Goal: Task Accomplishment & Management: Complete application form

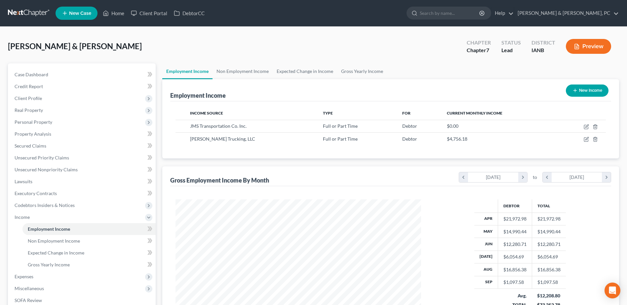
scroll to position [123, 258]
click at [108, 13] on icon at bounding box center [106, 13] width 6 height 8
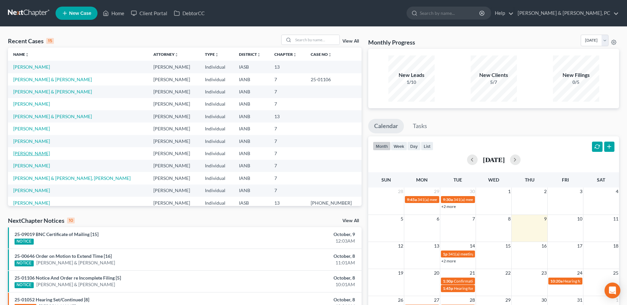
click at [37, 152] on link "[PERSON_NAME]" at bounding box center [31, 154] width 37 height 6
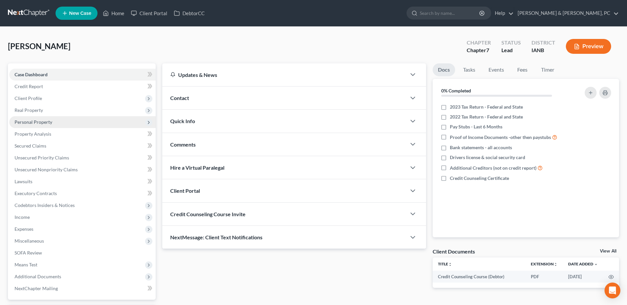
click at [48, 117] on span "Personal Property" at bounding box center [82, 122] width 146 height 12
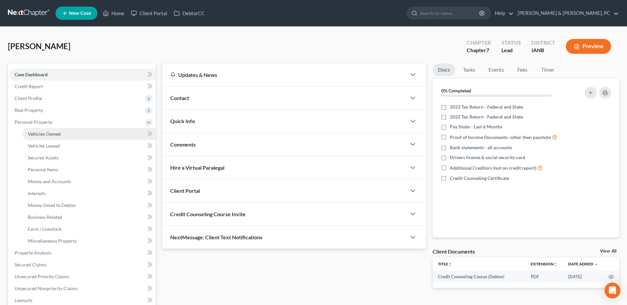
click at [44, 131] on span "Vehicles Owned" at bounding box center [44, 134] width 33 height 6
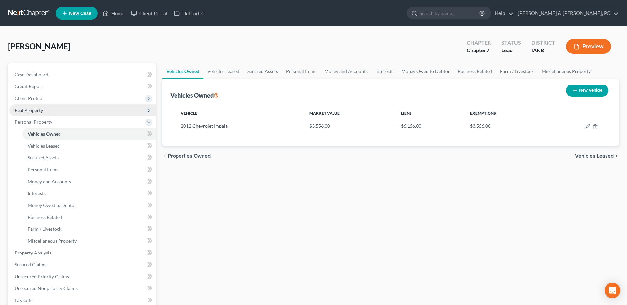
click at [46, 112] on span "Real Property" at bounding box center [82, 110] width 146 height 12
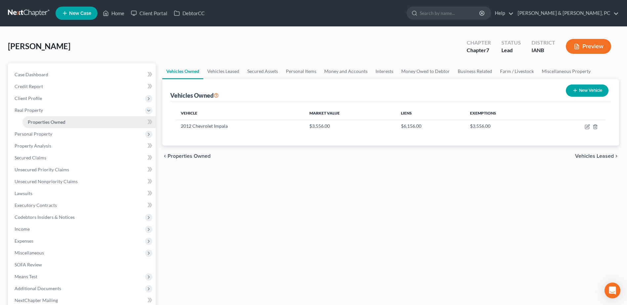
click at [55, 117] on link "Properties Owned" at bounding box center [88, 122] width 133 height 12
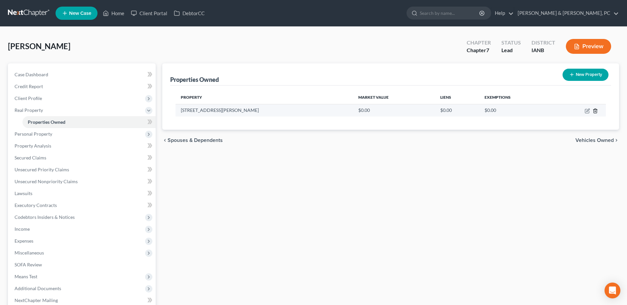
click at [593, 110] on polyline "button" at bounding box center [595, 110] width 4 height 0
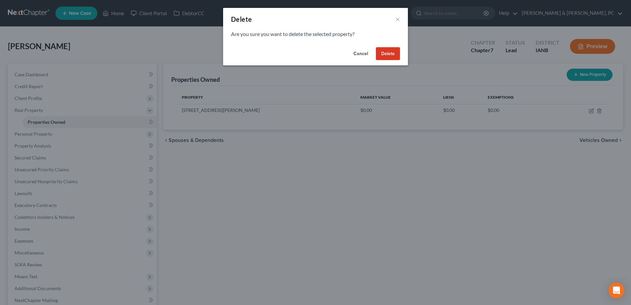
click at [396, 53] on button "Delete" at bounding box center [388, 53] width 24 height 13
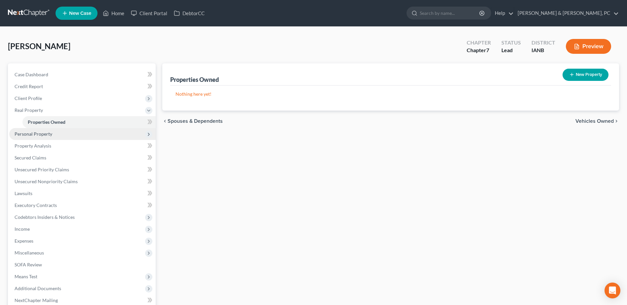
click at [95, 135] on span "Personal Property" at bounding box center [82, 134] width 146 height 12
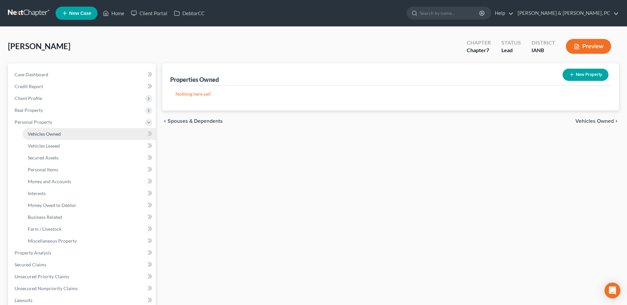
click at [84, 138] on link "Vehicles Owned" at bounding box center [88, 134] width 133 height 12
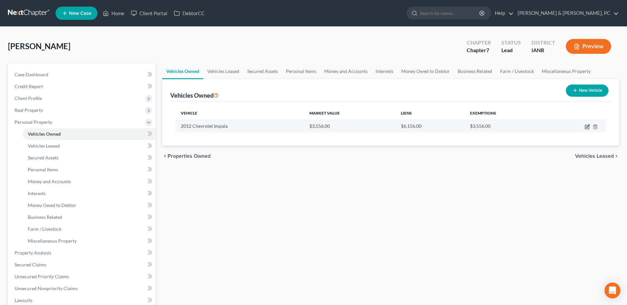
click at [586, 125] on icon "button" at bounding box center [587, 127] width 4 height 4
select select "0"
select select "14"
select select "2"
select select "0"
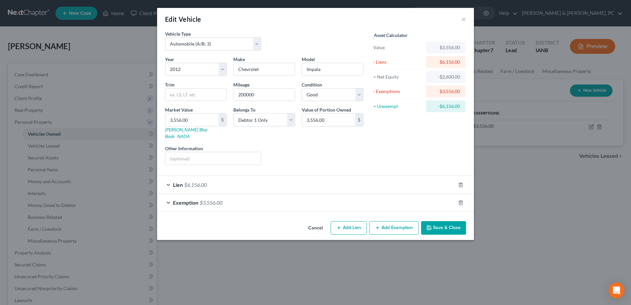
click at [404, 139] on div "Asset Calculator Value $3,556.00 - Liens $6,156.00 = Net Equity -$2,600.00 - Ex…" at bounding box center [418, 100] width 103 height 140
click at [461, 200] on icon "button" at bounding box center [460, 202] width 5 height 5
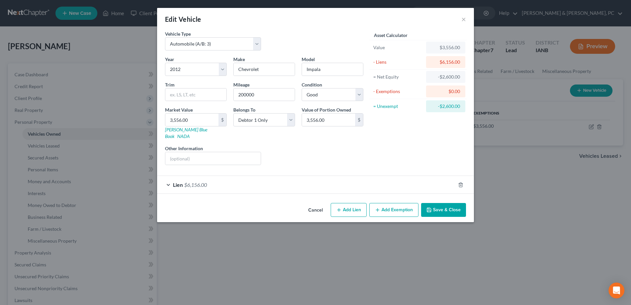
click at [452, 203] on button "Save & Close" at bounding box center [443, 210] width 45 height 14
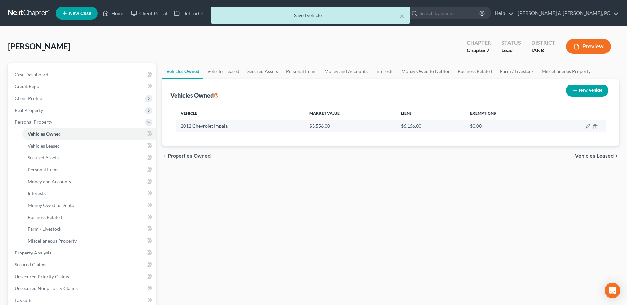
click at [584, 128] on td at bounding box center [575, 126] width 59 height 13
click at [586, 127] on icon "button" at bounding box center [586, 126] width 5 height 5
select select "0"
select select "14"
select select "2"
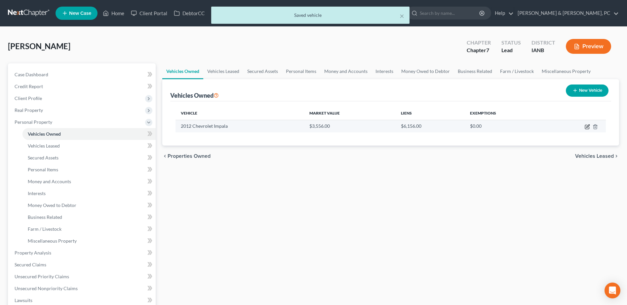
select select "0"
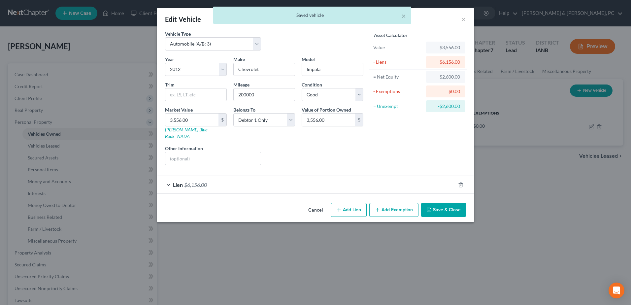
click at [431, 203] on button "Save & Close" at bounding box center [443, 210] width 45 height 14
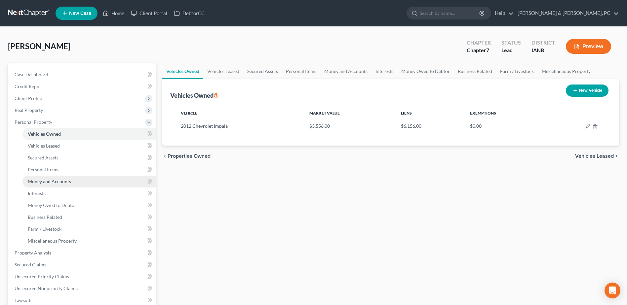
click at [75, 181] on link "Money and Accounts" at bounding box center [88, 182] width 133 height 12
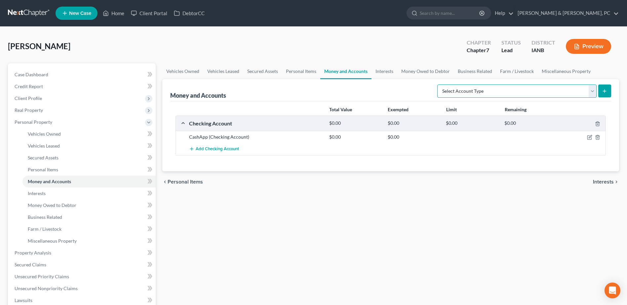
click at [509, 94] on select "Select Account Type Brokerage (A/B: 18, SOFA: 20) Cash on Hand (A/B: 16) Certif…" at bounding box center [516, 91] width 159 height 13
click at [388, 74] on link "Interests" at bounding box center [384, 71] width 26 height 16
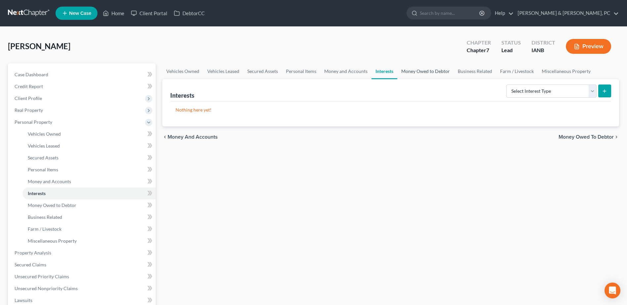
click at [445, 73] on link "Money Owed to Debtor" at bounding box center [425, 71] width 56 height 16
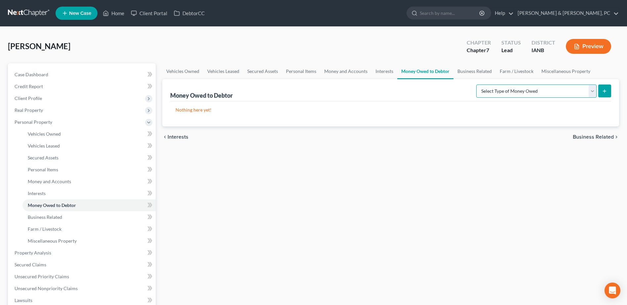
click at [515, 87] on select "Select Type of Money Owed Accounts Receivable (A/B: 38) Alimony (A/B: 29) Child…" at bounding box center [536, 91] width 120 height 13
click at [390, 74] on link "Interests" at bounding box center [384, 71] width 26 height 16
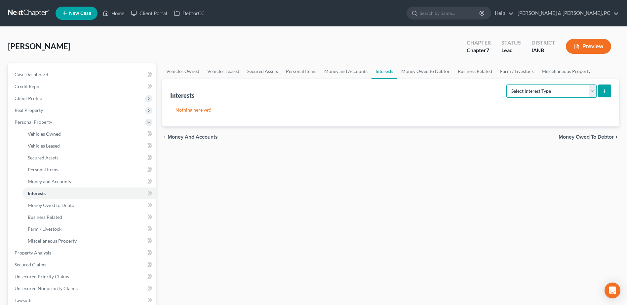
click at [514, 88] on select "Select Interest Type 401K (A/B: 21) Annuity (A/B: 23) Bond (A/B: 18) Education …" at bounding box center [551, 91] width 90 height 13
click at [337, 74] on link "Money and Accounts" at bounding box center [345, 71] width 51 height 16
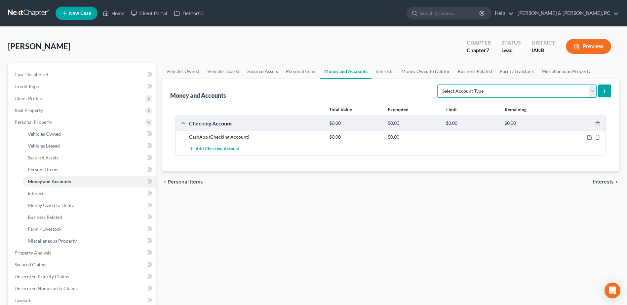
click at [487, 92] on select "Select Account Type Brokerage (A/B: 18, SOFA: 20) Cash on Hand (A/B: 16) Certif…" at bounding box center [516, 91] width 159 height 13
click at [384, 71] on link "Interests" at bounding box center [384, 71] width 26 height 16
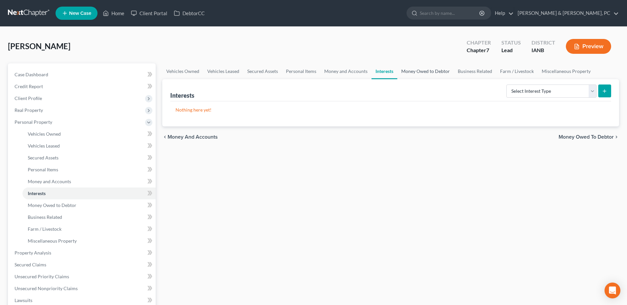
click at [435, 73] on link "Money Owed to Debtor" at bounding box center [425, 71] width 56 height 16
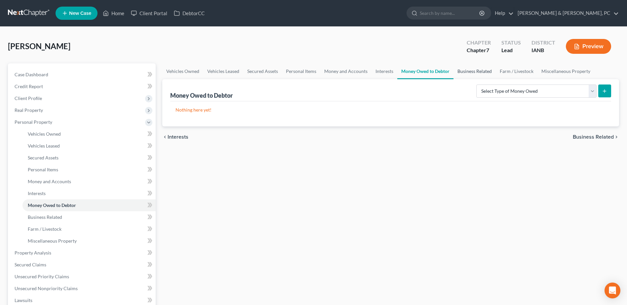
click at [464, 72] on link "Business Related" at bounding box center [474, 71] width 42 height 16
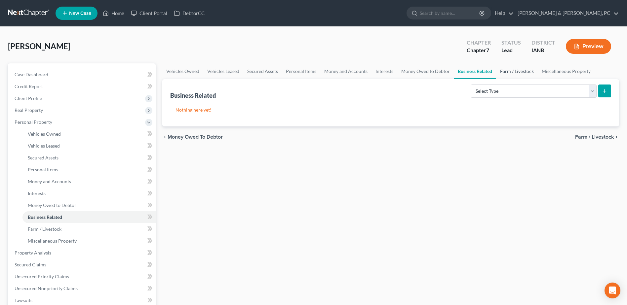
click at [510, 74] on link "Farm / Livestock" at bounding box center [517, 71] width 42 height 16
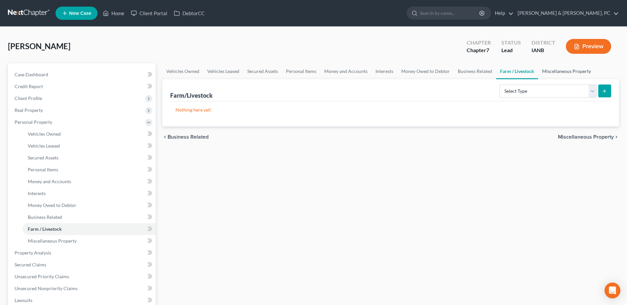
click at [549, 70] on link "Miscellaneous Property" at bounding box center [566, 71] width 57 height 16
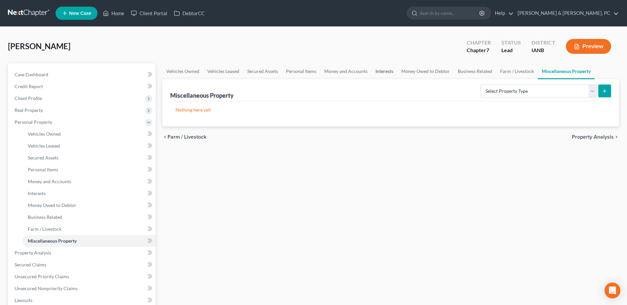
click at [372, 69] on link "Interests" at bounding box center [384, 71] width 26 height 16
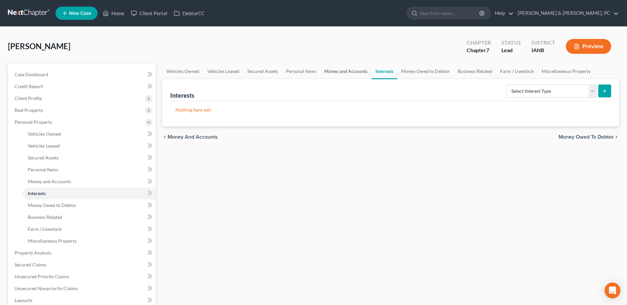
click at [358, 70] on link "Money and Accounts" at bounding box center [345, 71] width 51 height 16
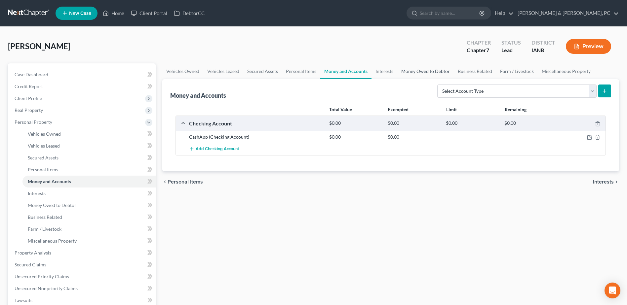
click at [424, 71] on link "Money Owed to Debtor" at bounding box center [425, 71] width 56 height 16
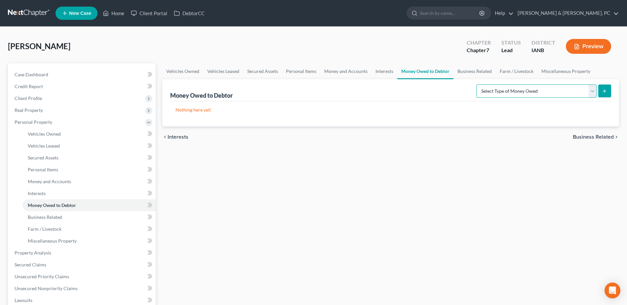
click at [495, 88] on select "Select Type of Money Owed Accounts Receivable (A/B: 38) Alimony (A/B: 29) Child…" at bounding box center [536, 91] width 120 height 13
select select "expected_tax_refund"
click at [477, 85] on select "Select Type of Money Owed Accounts Receivable (A/B: 38) Alimony (A/B: 29) Child…" at bounding box center [536, 91] width 120 height 13
click at [602, 91] on icon "submit" at bounding box center [603, 91] width 5 height 5
select select "0"
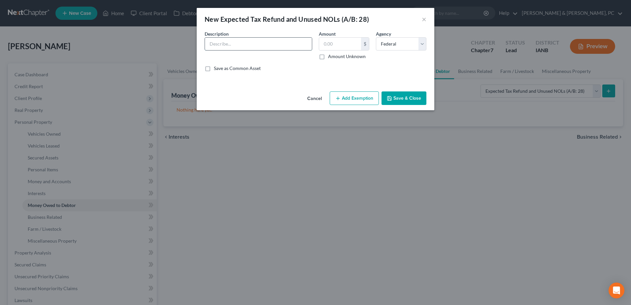
click at [273, 42] on input "text" at bounding box center [258, 44] width 107 height 13
type input "Expected Tax Refund"
type input "1,000"
click at [370, 96] on button "Add Exemption" at bounding box center [354, 98] width 49 height 14
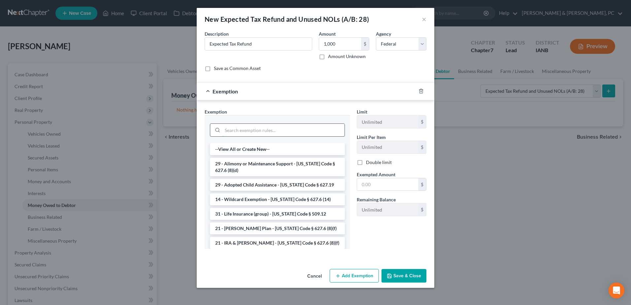
click at [294, 130] on input "search" at bounding box center [284, 130] width 122 height 13
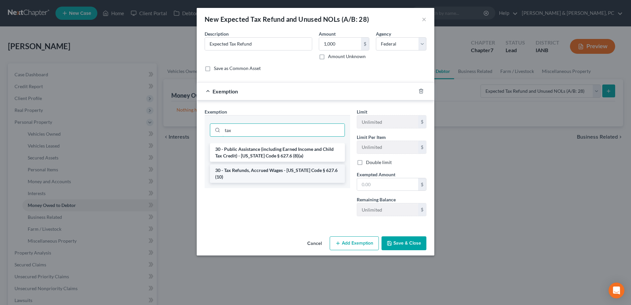
type input "tax"
click at [287, 175] on li "30 - Tax Refunds, Accrued Wages - Iowa Code § 627.6 (10)" at bounding box center [277, 173] width 135 height 18
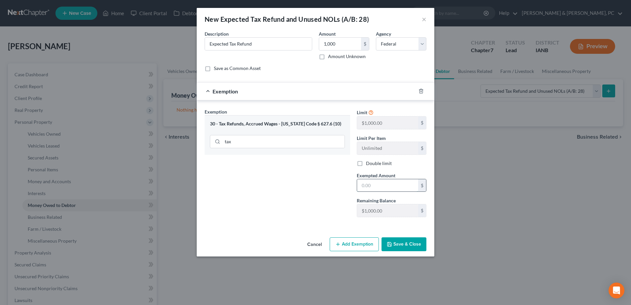
click at [395, 189] on input "text" at bounding box center [387, 185] width 61 height 13
type input "1,000"
click at [418, 238] on button "Save & Close" at bounding box center [404, 244] width 45 height 14
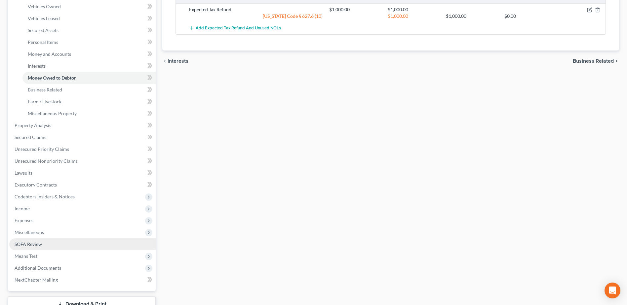
scroll to position [132, 0]
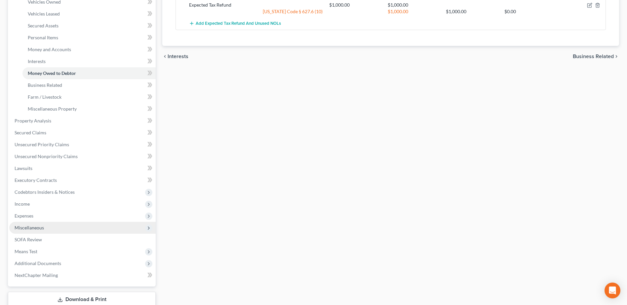
click at [34, 227] on span "Miscellaneous" at bounding box center [29, 228] width 29 height 6
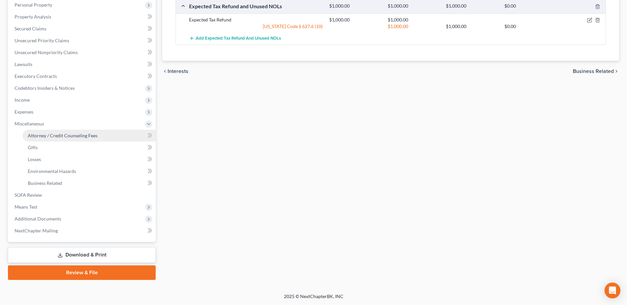
click at [54, 134] on span "Attorney / Credit Counseling Fees" at bounding box center [63, 136] width 70 height 6
select select "0"
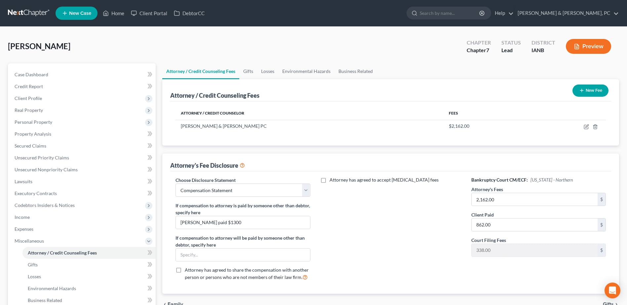
click at [416, 238] on div "Attorney has agreed to accept retainer fees" at bounding box center [391, 231] width 148 height 109
click at [420, 238] on div "Attorney has agreed to accept retainer fees" at bounding box center [391, 231] width 148 height 109
click at [507, 222] on input "862.00" at bounding box center [534, 225] width 126 height 13
type input "2,162"
click at [335, 256] on div "Attorney has agreed to accept retainer fees" at bounding box center [391, 231] width 148 height 109
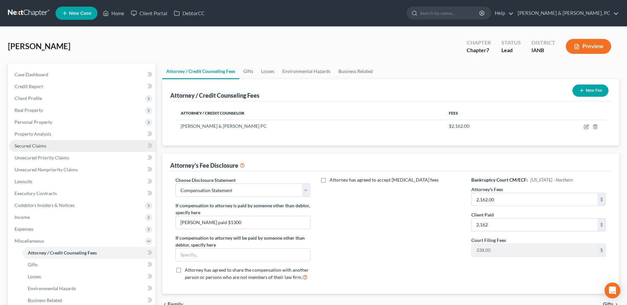
drag, startPoint x: 58, startPoint y: 125, endPoint x: 62, endPoint y: 141, distance: 16.4
click at [58, 125] on span "Personal Property" at bounding box center [82, 122] width 146 height 12
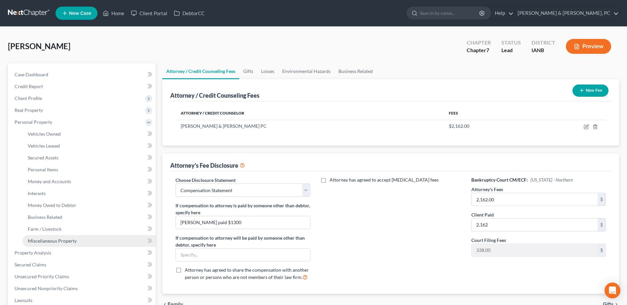
click at [63, 237] on link "Miscellaneous Property" at bounding box center [88, 241] width 133 height 12
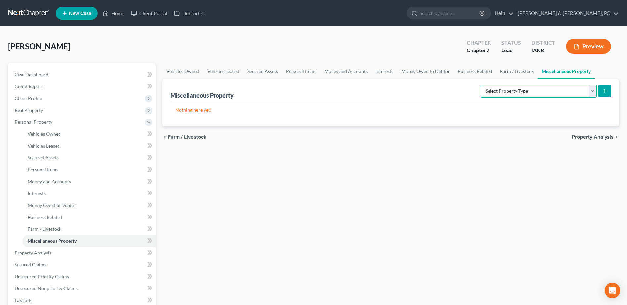
click at [545, 90] on select "Select Property Type Assigned for Creditor Benefit Within 1 Year (SOFA: 12) Hol…" at bounding box center [538, 91] width 116 height 13
select select "transferred"
click at [480, 85] on select "Select Property Type Assigned for Creditor Benefit Within 1 Year (SOFA: 12) Hol…" at bounding box center [538, 91] width 116 height 13
click at [605, 89] on icon "submit" at bounding box center [603, 91] width 5 height 5
select select "Ordinary (within 2 years)"
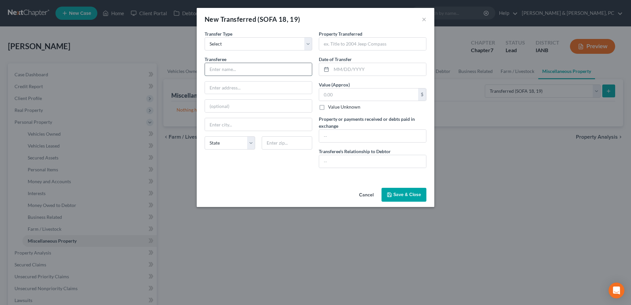
click at [258, 65] on input "text" at bounding box center [258, 69] width 107 height 13
type input "Local Junkyard"
click at [341, 48] on input "text" at bounding box center [372, 44] width 107 height 13
type input "2010 Ford Escape (totaled)"
type input "07/2024"
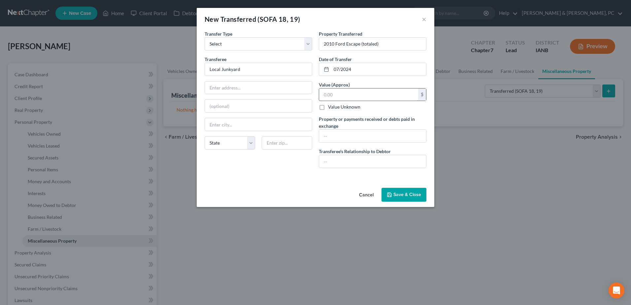
click at [373, 98] on input "text" at bounding box center [368, 95] width 99 height 13
type input "0.00"
click at [372, 134] on input "text" at bounding box center [372, 136] width 107 height 13
paste input "Vehicle was totaled and turned over to junkyard for disposal; no payment receiv…"
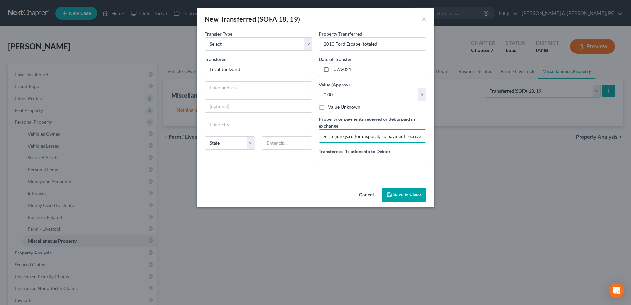
drag, startPoint x: 377, startPoint y: 136, endPoint x: 489, endPoint y: 137, distance: 112.3
click at [489, 137] on div "New Transferred (SOFA 18, 19) × An exemption set must first be selected from th…" at bounding box center [315, 152] width 631 height 305
type input "Vehicle was totaled and turned over to junkyard for disposal"
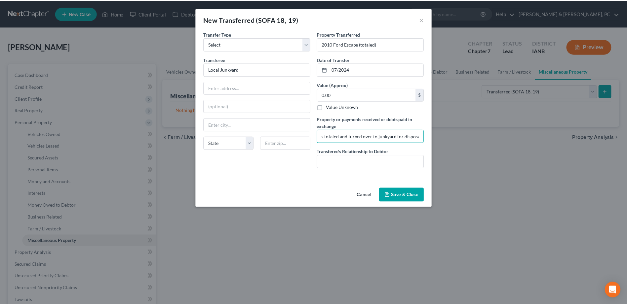
scroll to position [0, 0]
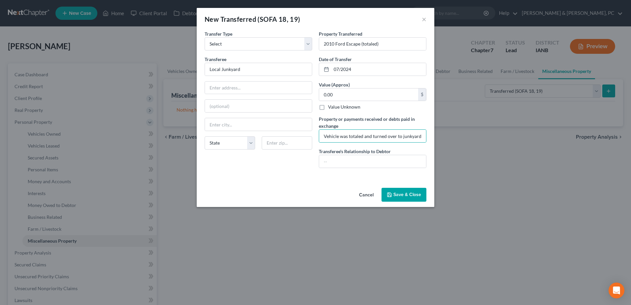
click at [411, 195] on button "Save & Close" at bounding box center [404, 195] width 45 height 14
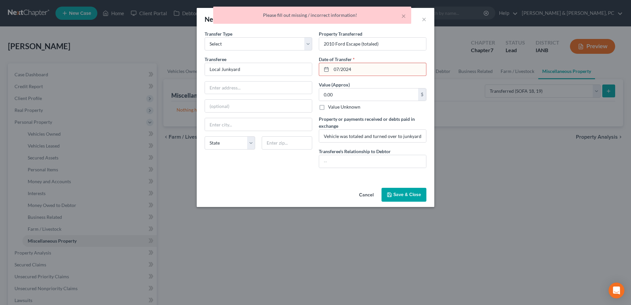
click at [378, 74] on input "07/2024" at bounding box center [379, 69] width 95 height 13
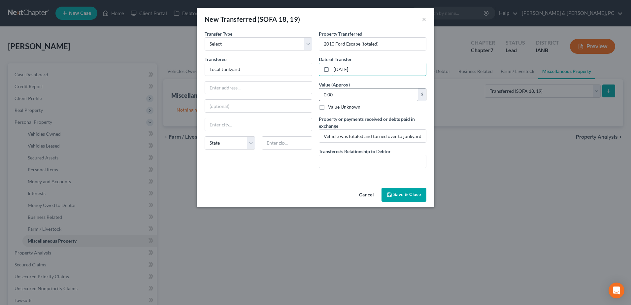
type input "07/01/2025"
click at [349, 93] on input "0.00" at bounding box center [368, 95] width 99 height 13
click at [404, 192] on button "Save & Close" at bounding box center [404, 195] width 45 height 14
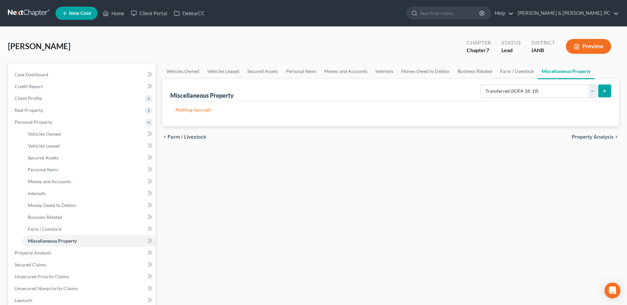
click at [409, 218] on div "Vehicles Owned Vehicles Leased Secured Assets Personal Items Money and Accounts…" at bounding box center [390, 259] width 463 height 393
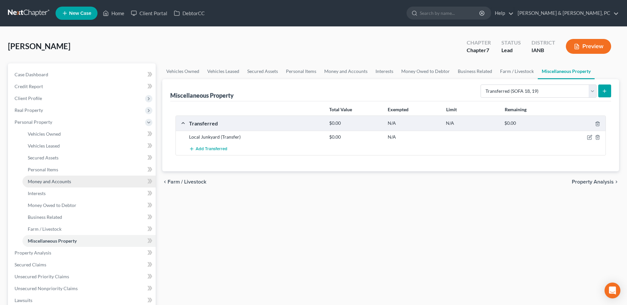
click at [49, 181] on span "Money and Accounts" at bounding box center [49, 182] width 43 height 6
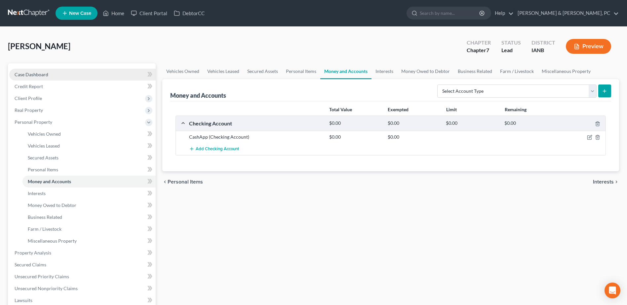
click at [48, 74] on link "Case Dashboard" at bounding box center [82, 75] width 146 height 12
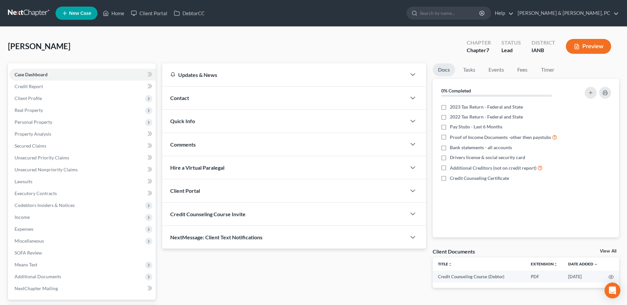
click at [605, 252] on link "View All" at bounding box center [607, 251] width 17 height 5
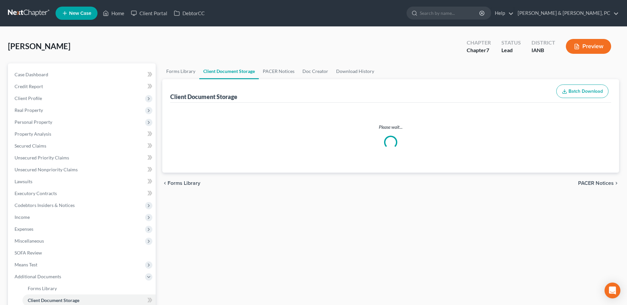
select select "4"
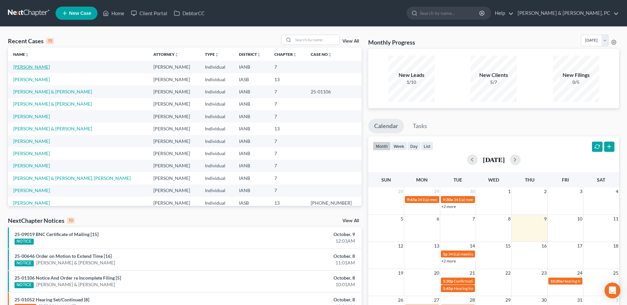
click at [33, 67] on link "[PERSON_NAME]" at bounding box center [31, 67] width 37 height 6
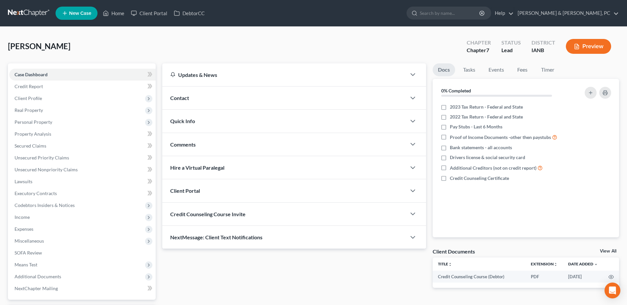
click at [606, 252] on link "View All" at bounding box center [607, 251] width 17 height 5
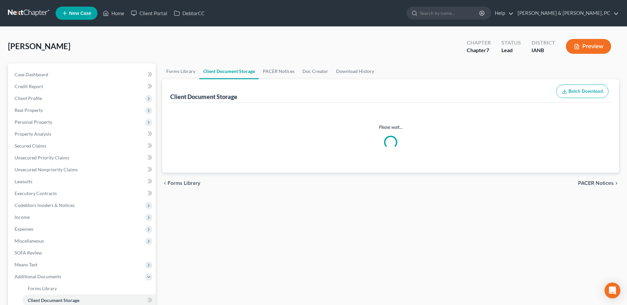
select select "4"
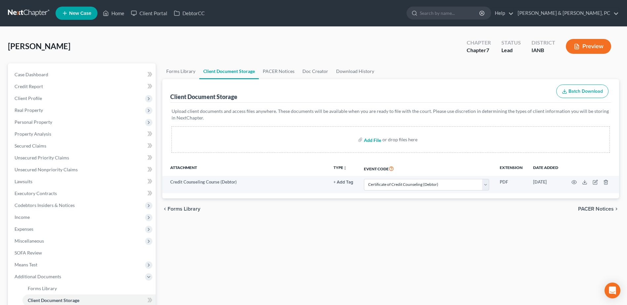
click at [376, 142] on input "file" at bounding box center [372, 140] width 16 height 12
type input "C:\fakepath\Binder1.pdf"
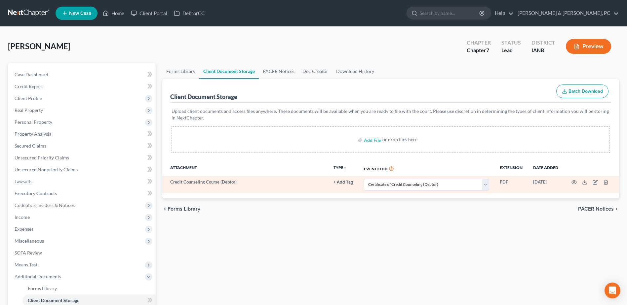
select select "4"
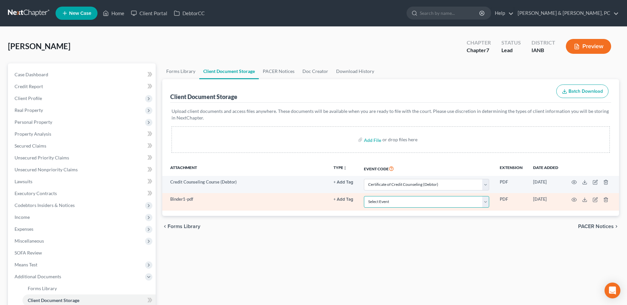
click at [405, 204] on select "Select Event Amend Amend Plan Amended Application Amended List of Creditor(s) (…" at bounding box center [426, 202] width 125 height 12
select select "31"
click at [364, 196] on select "Select Event Amend Amend Plan Amended Application Amended List of Creditor(s) (…" at bounding box center [426, 202] width 125 height 12
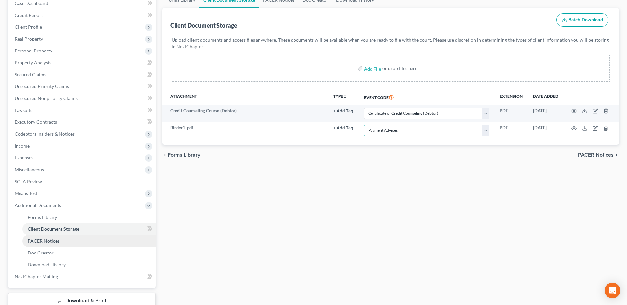
scroll to position [117, 0]
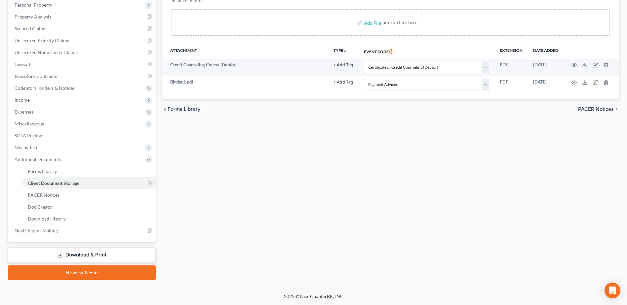
click at [71, 270] on link "Review & File" at bounding box center [82, 273] width 148 height 15
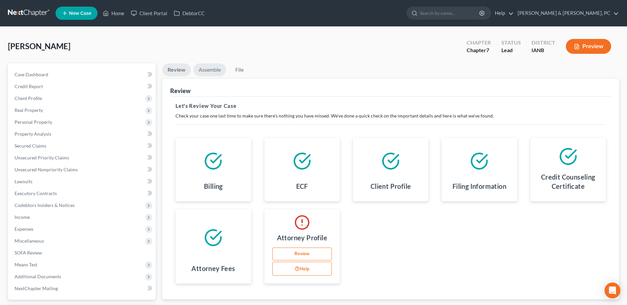
click at [202, 71] on link "Assemble" at bounding box center [209, 69] width 33 height 13
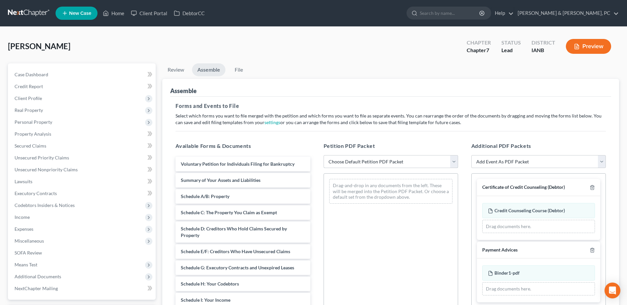
click at [363, 164] on select "Choose Default Petition PDF Packet Complete Bankruptcy Petition (all forms and …" at bounding box center [390, 161] width 134 height 13
select select "0"
click at [323, 155] on select "Choose Default Petition PDF Packet Complete Bankruptcy Petition (all forms and …" at bounding box center [390, 161] width 134 height 13
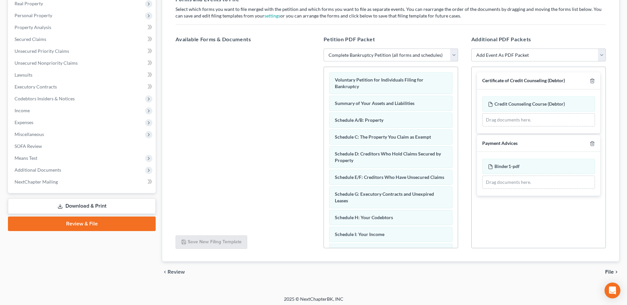
scroll to position [109, 0]
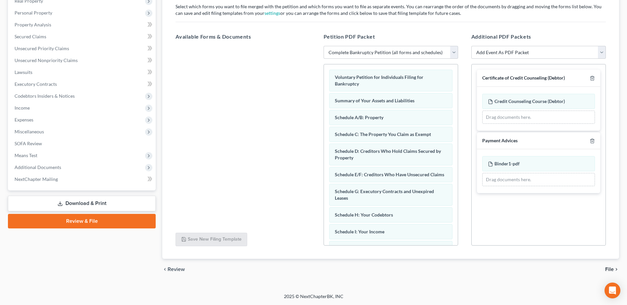
click at [616, 271] on icon "chevron_right" at bounding box center [615, 269] width 5 height 5
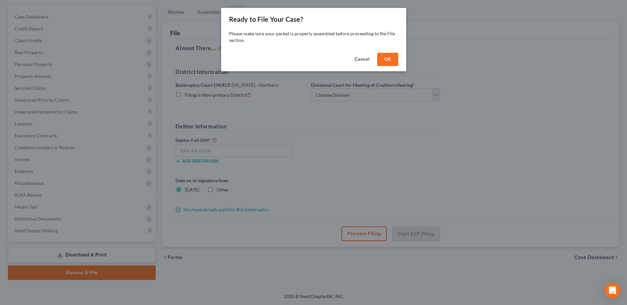
scroll to position [58, 0]
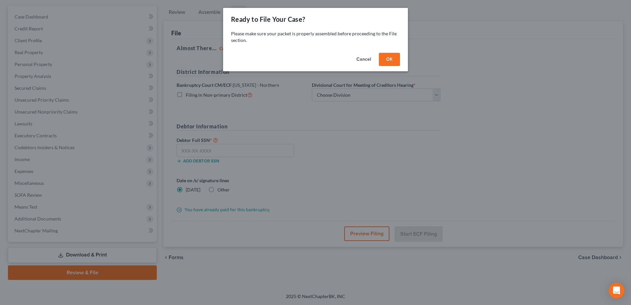
click at [393, 61] on button "OK" at bounding box center [389, 59] width 21 height 13
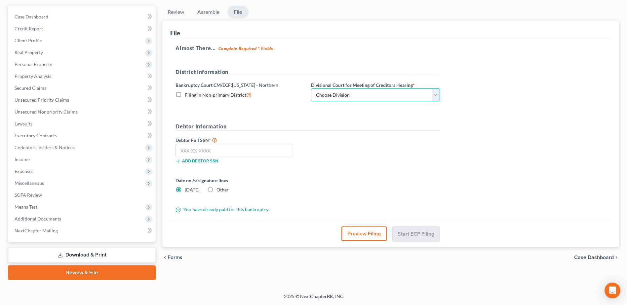
click at [357, 97] on select "Choose Division Cedar Rapids Dubuque Fort Dodge Mason City Sioux City Waterloo" at bounding box center [375, 95] width 129 height 13
click at [311, 89] on select "Choose Division Cedar Rapids Dubuque Fort Dodge Mason City Sioux City Waterloo" at bounding box center [375, 95] width 129 height 13
click at [338, 128] on h5 "Debtor Information" at bounding box center [307, 127] width 264 height 8
click at [343, 95] on select "Choose Division Cedar Rapids Dubuque Fort Dodge Mason City Sioux City Waterloo" at bounding box center [375, 95] width 129 height 13
select select "1"
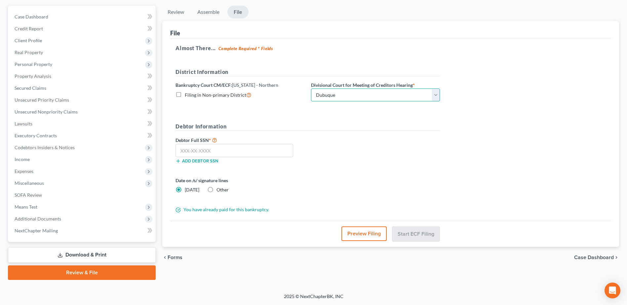
click at [311, 89] on select "Choose Division Cedar Rapids Dubuque Fort Dodge Mason City Sioux City Waterloo" at bounding box center [375, 95] width 129 height 13
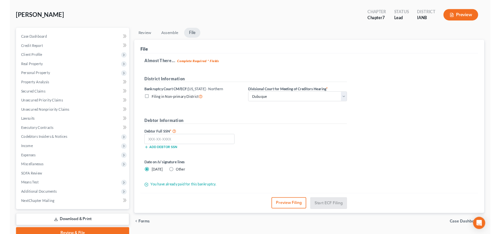
scroll to position [0, 0]
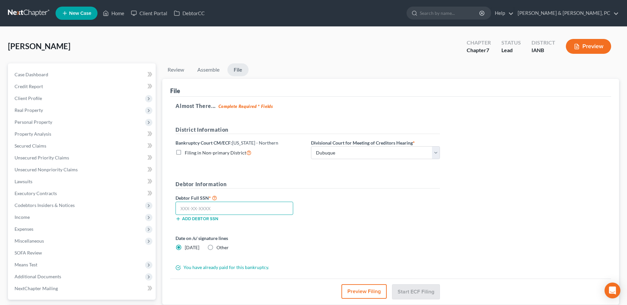
click at [226, 204] on input "text" at bounding box center [234, 208] width 118 height 13
paste input "483-23-1680"
type input "483-23-1680"
click at [379, 231] on form "District Information Bankruptcy Court CM/ECF: Iowa - Northern Filing in Non-pri…" at bounding box center [307, 198] width 264 height 145
click at [417, 292] on button "Start ECF Filing" at bounding box center [415, 291] width 47 height 15
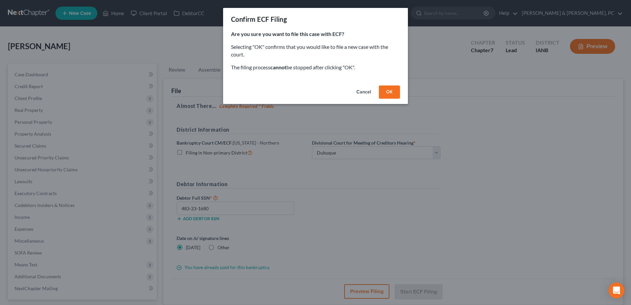
click at [393, 93] on button "OK" at bounding box center [389, 92] width 21 height 13
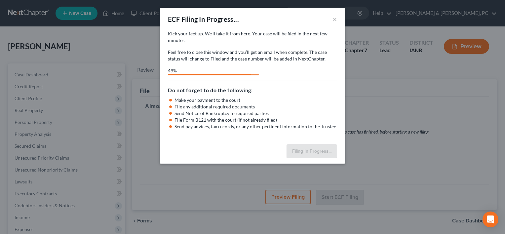
select select "1"
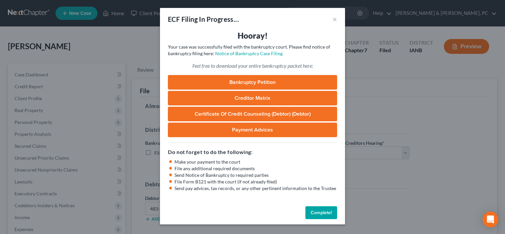
click at [276, 85] on link "Bankruptcy Petition" at bounding box center [252, 82] width 169 height 15
click at [324, 212] on button "Complete!" at bounding box center [321, 212] width 32 height 13
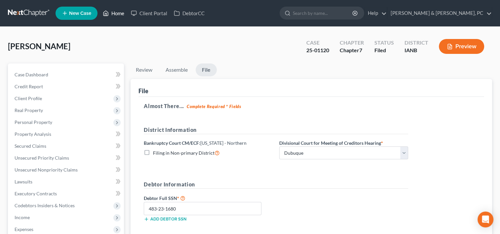
click at [123, 17] on link "Home" at bounding box center [113, 13] width 28 height 12
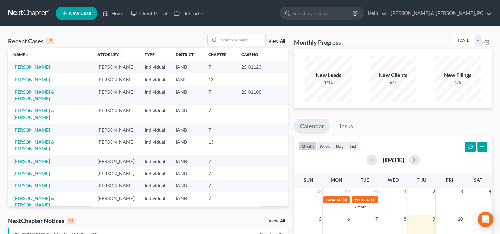
click at [35, 139] on link "[PERSON_NAME] & [PERSON_NAME]" at bounding box center [33, 145] width 41 height 12
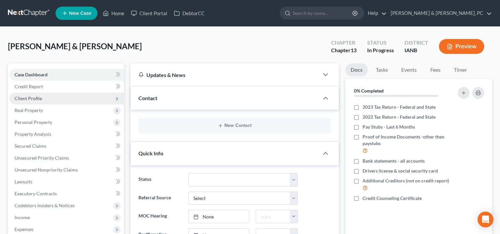
click at [54, 98] on span "Client Profile" at bounding box center [66, 98] width 115 height 12
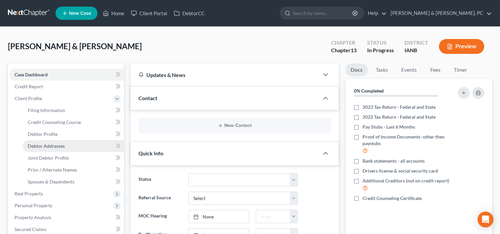
click at [61, 146] on span "Debtor Addresses" at bounding box center [46, 146] width 37 height 6
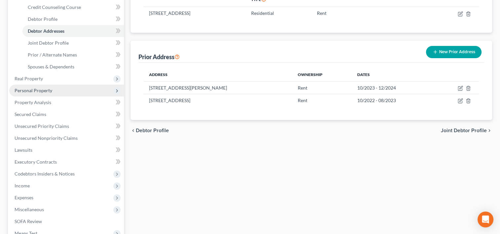
scroll to position [135, 0]
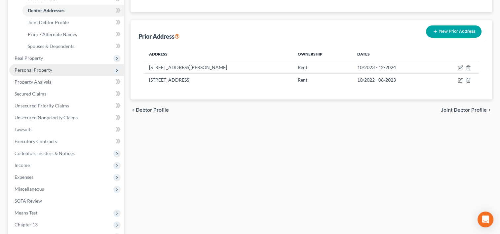
click at [54, 70] on span "Personal Property" at bounding box center [66, 70] width 115 height 12
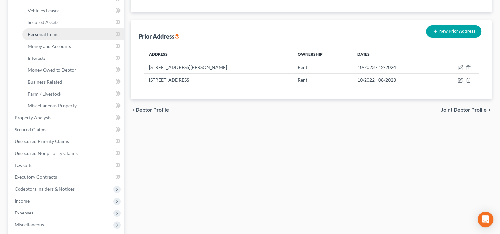
click at [70, 32] on link "Personal Items" at bounding box center [72, 34] width 101 height 12
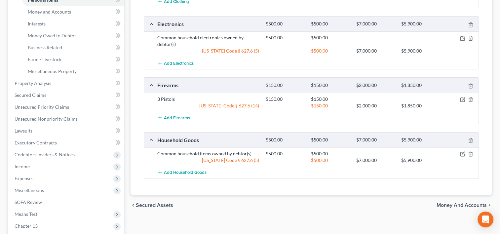
scroll to position [170, 0]
drag, startPoint x: 425, startPoint y: 106, endPoint x: 400, endPoint y: 102, distance: 25.5
click at [400, 102] on div "$1,850.00" at bounding box center [420, 105] width 45 height 7
copy div "$1,850.00"
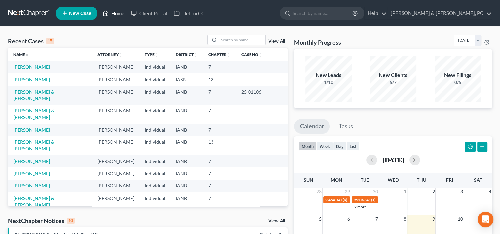
click at [115, 12] on link "Home" at bounding box center [113, 13] width 28 height 12
